Goal: Navigation & Orientation: Find specific page/section

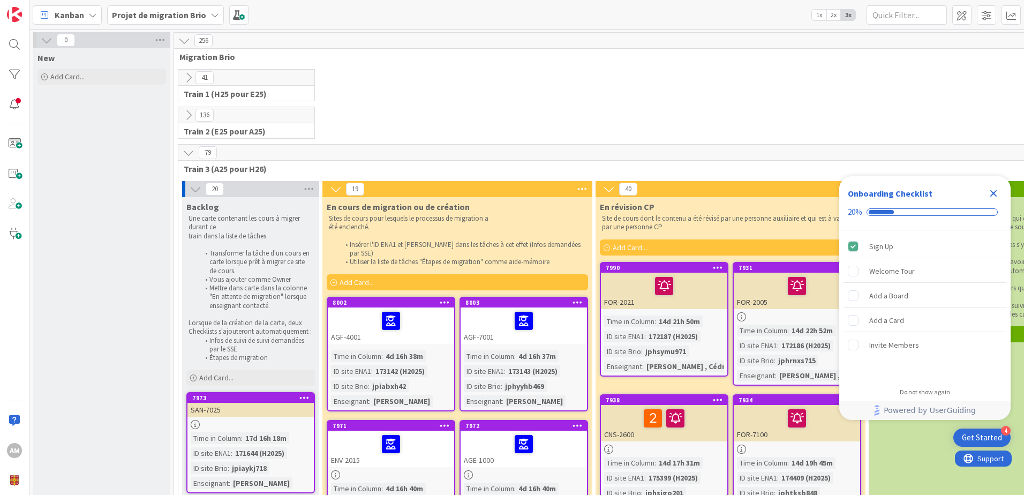
click at [995, 189] on icon "Close Checklist" at bounding box center [993, 193] width 13 height 13
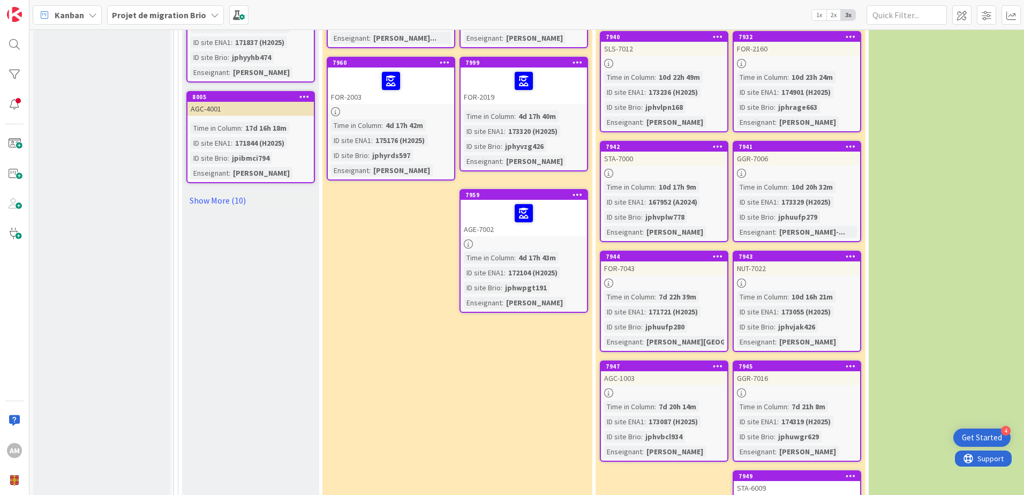
scroll to position [1265, 0]
